Goal: Information Seeking & Learning: Learn about a topic

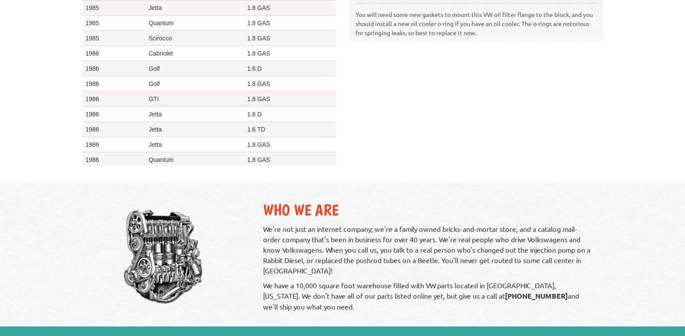
scroll to position [17, 0]
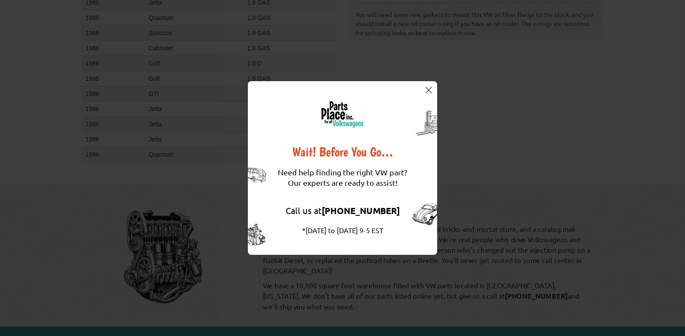
click at [430, 90] on img at bounding box center [428, 90] width 7 height 7
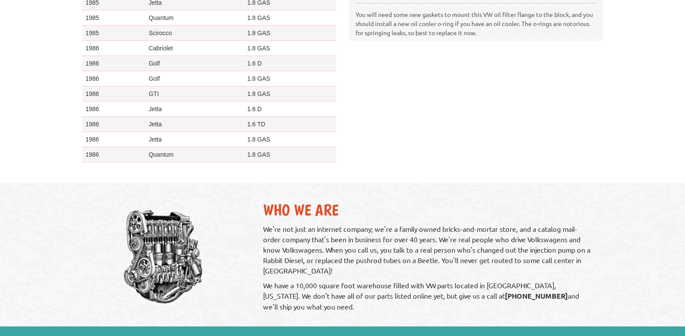
scroll to position [390, 0]
